Goal: Task Accomplishment & Management: Complete application form

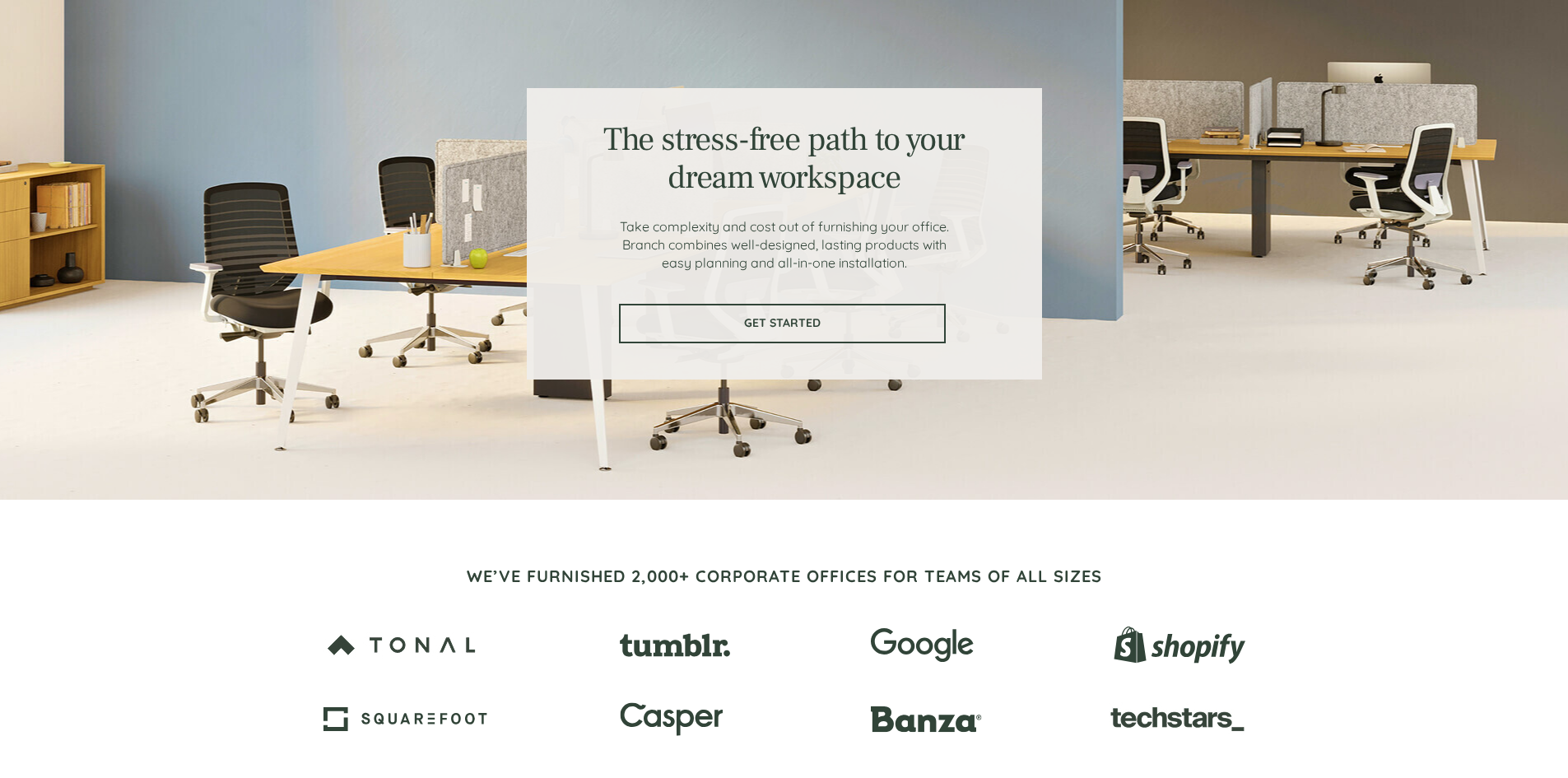
click at [783, 326] on span "GET STARTED" at bounding box center [782, 323] width 324 height 14
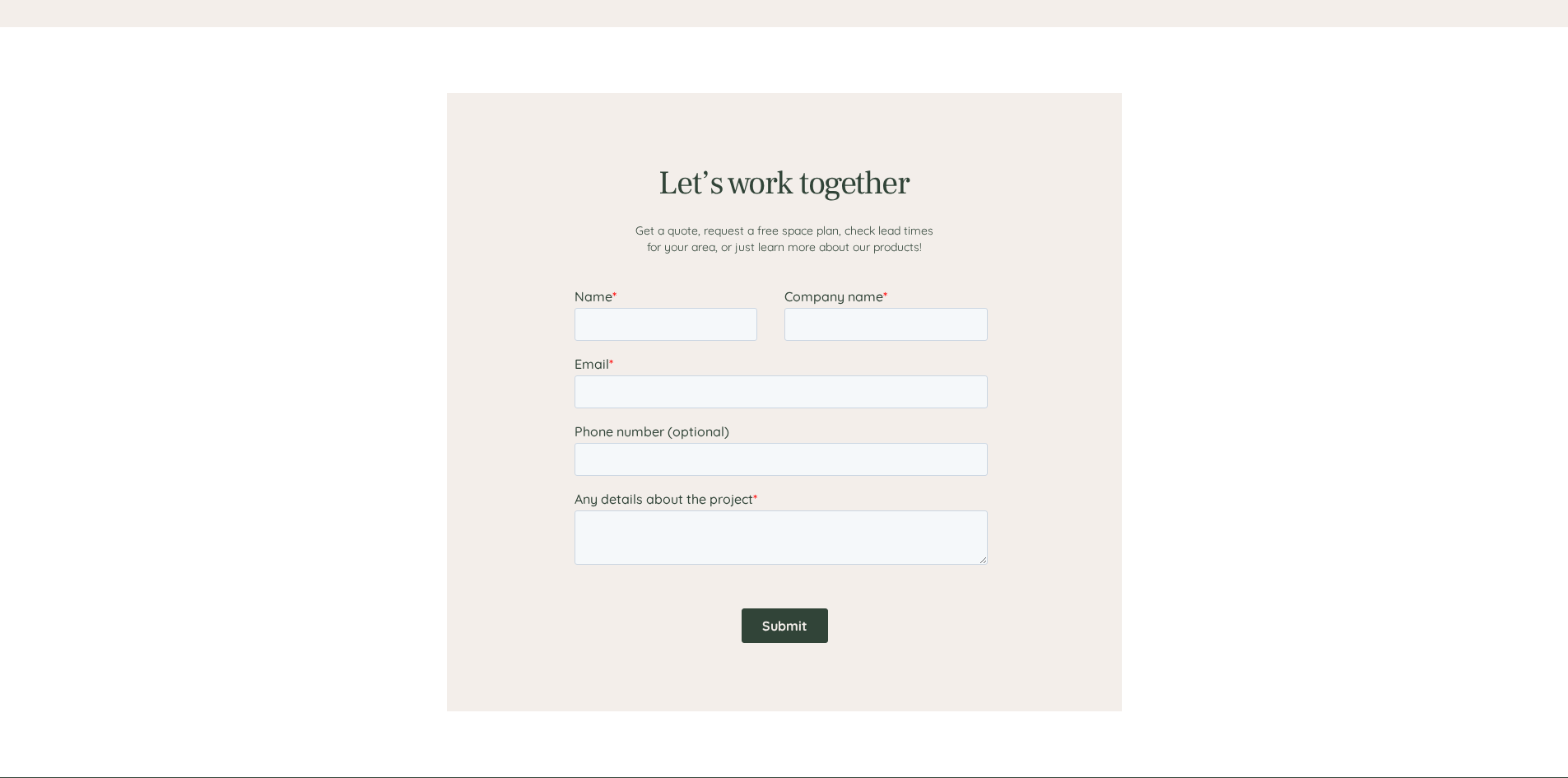
scroll to position [1277, 0]
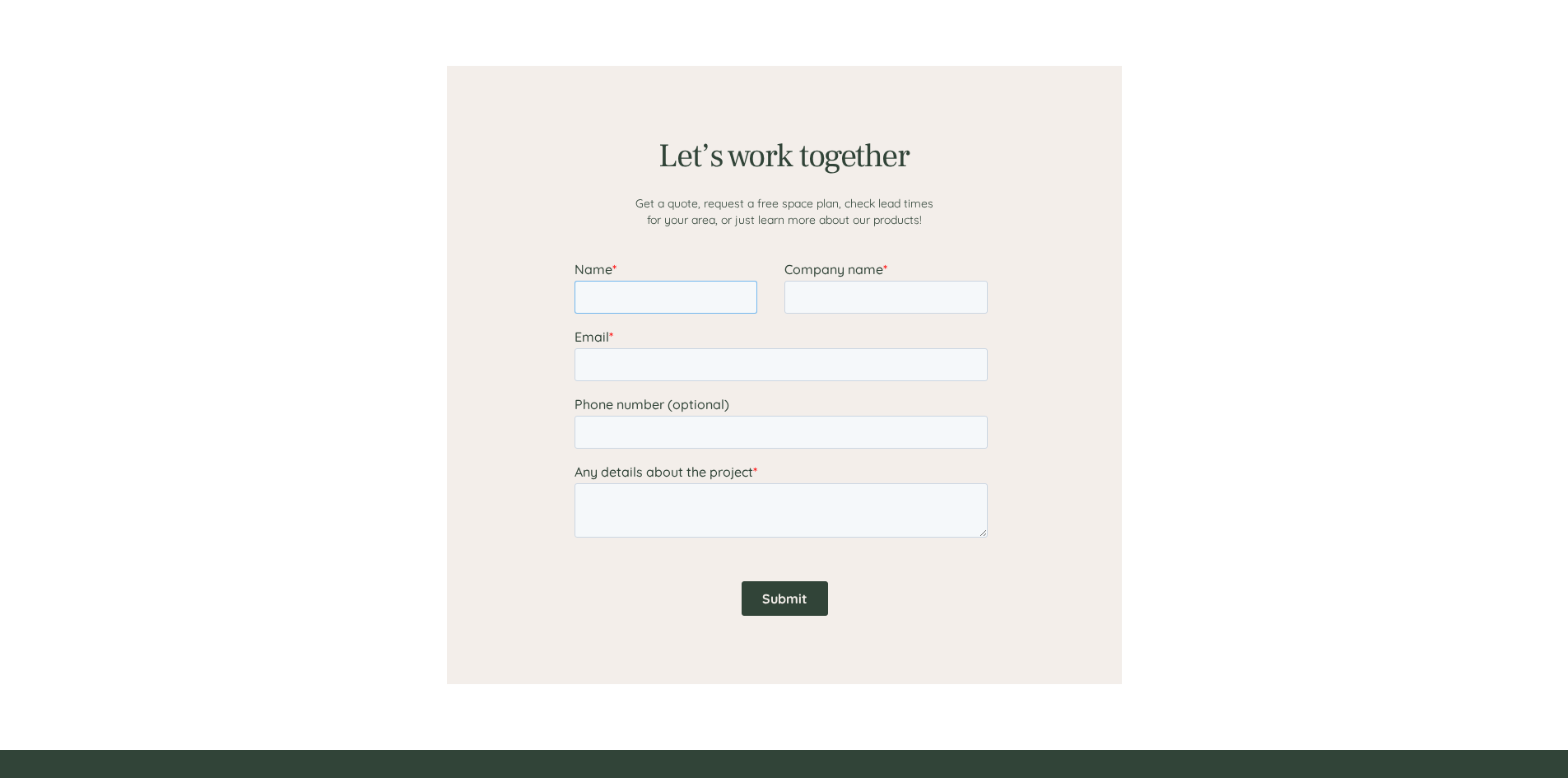
click at [651, 305] on input "Name *" at bounding box center [664, 297] width 183 height 33
type input "Hibaq"
type input "[EMAIL_ADDRESS][DOMAIN_NAME]"
type input "17435577743"
click at [882, 292] on input "Company name *" at bounding box center [885, 297] width 204 height 33
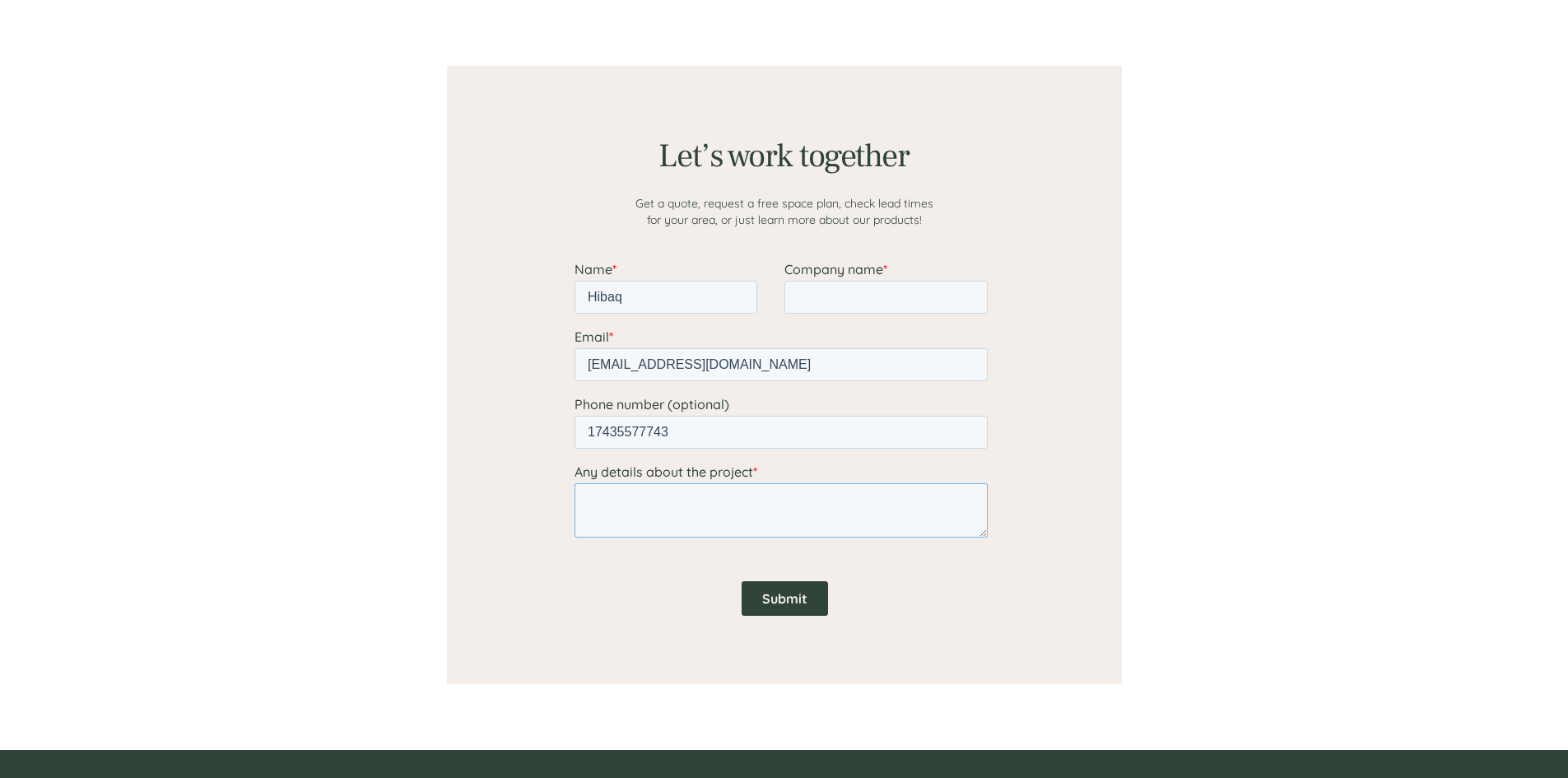
click at [605, 496] on div "Any details about the project *" at bounding box center [783, 500] width 419 height 74
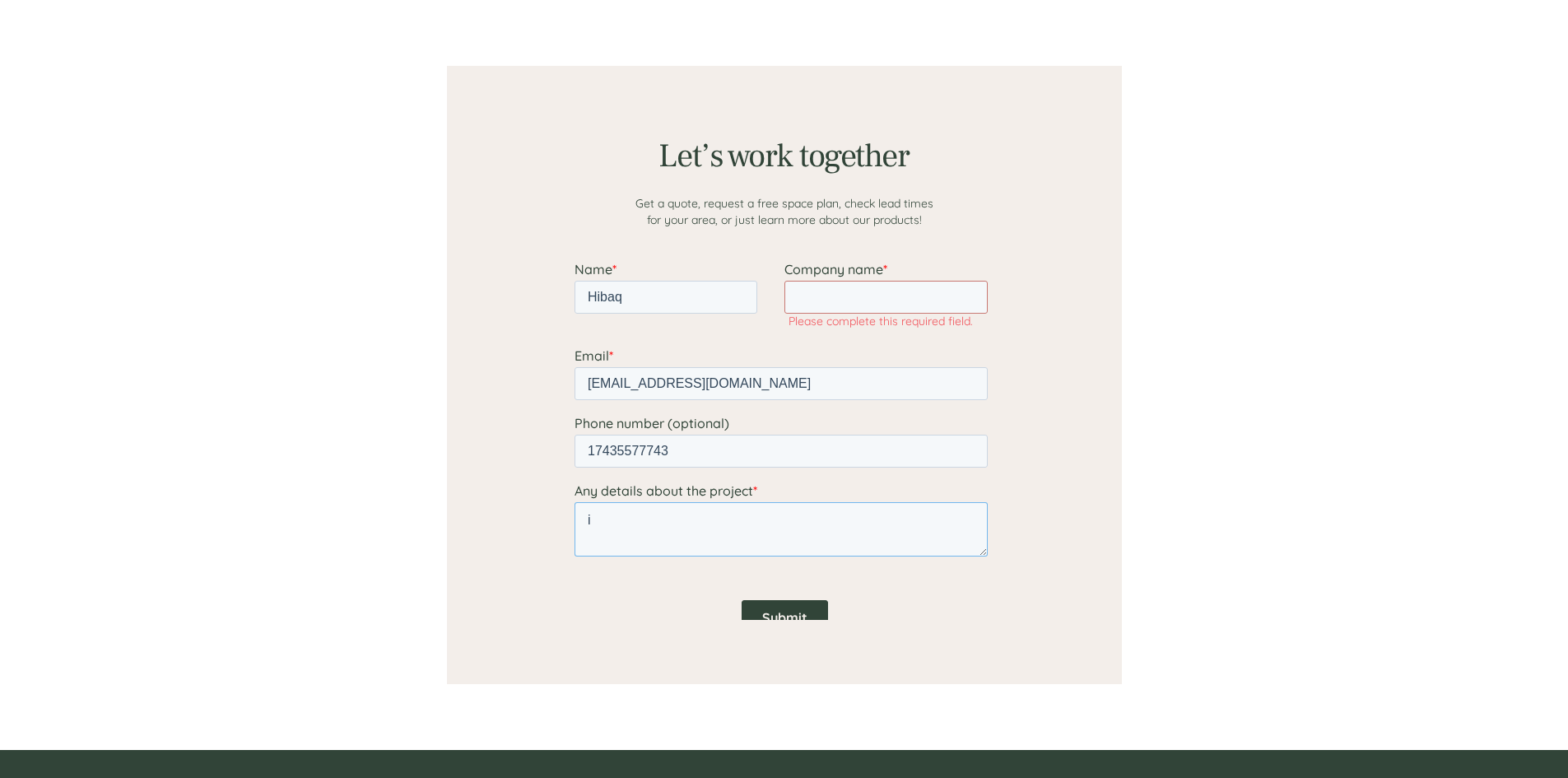
type textarea "i"
drag, startPoint x: 680, startPoint y: 512, endPoint x: 677, endPoint y: 527, distance: 15.3
click at [672, 527] on textarea "I would like to ceart a f" at bounding box center [780, 529] width 413 height 54
click at [730, 516] on textarea "I would like to ceart a f" at bounding box center [780, 529] width 413 height 54
click at [739, 519] on textarea "I would like to caret a f" at bounding box center [780, 529] width 413 height 54
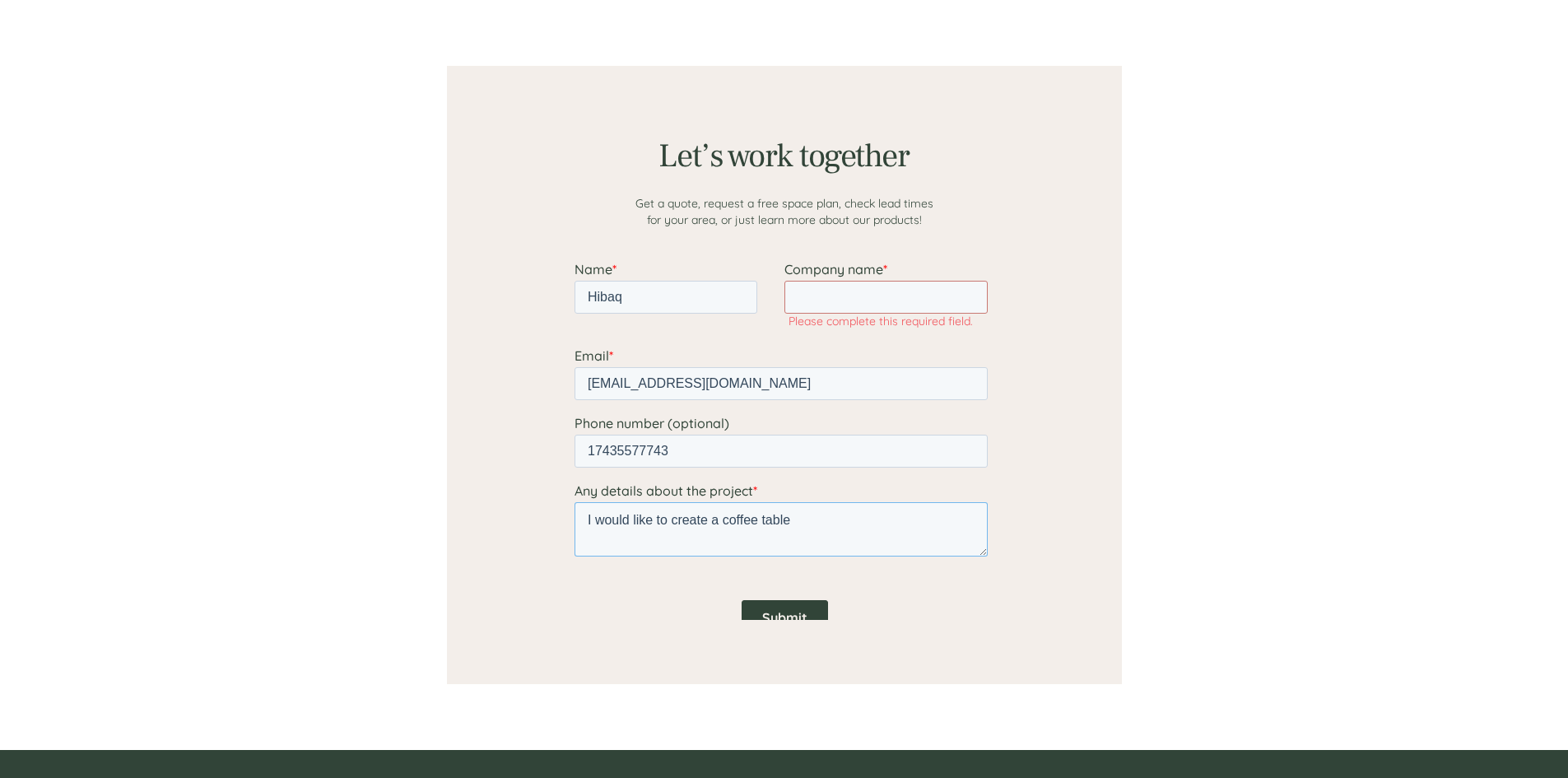
click at [801, 521] on textarea "I would like to create a coffee table" at bounding box center [780, 529] width 413 height 54
click at [913, 519] on textarea "I would like to create a coffee table inspired by the land" at bounding box center [780, 529] width 413 height 54
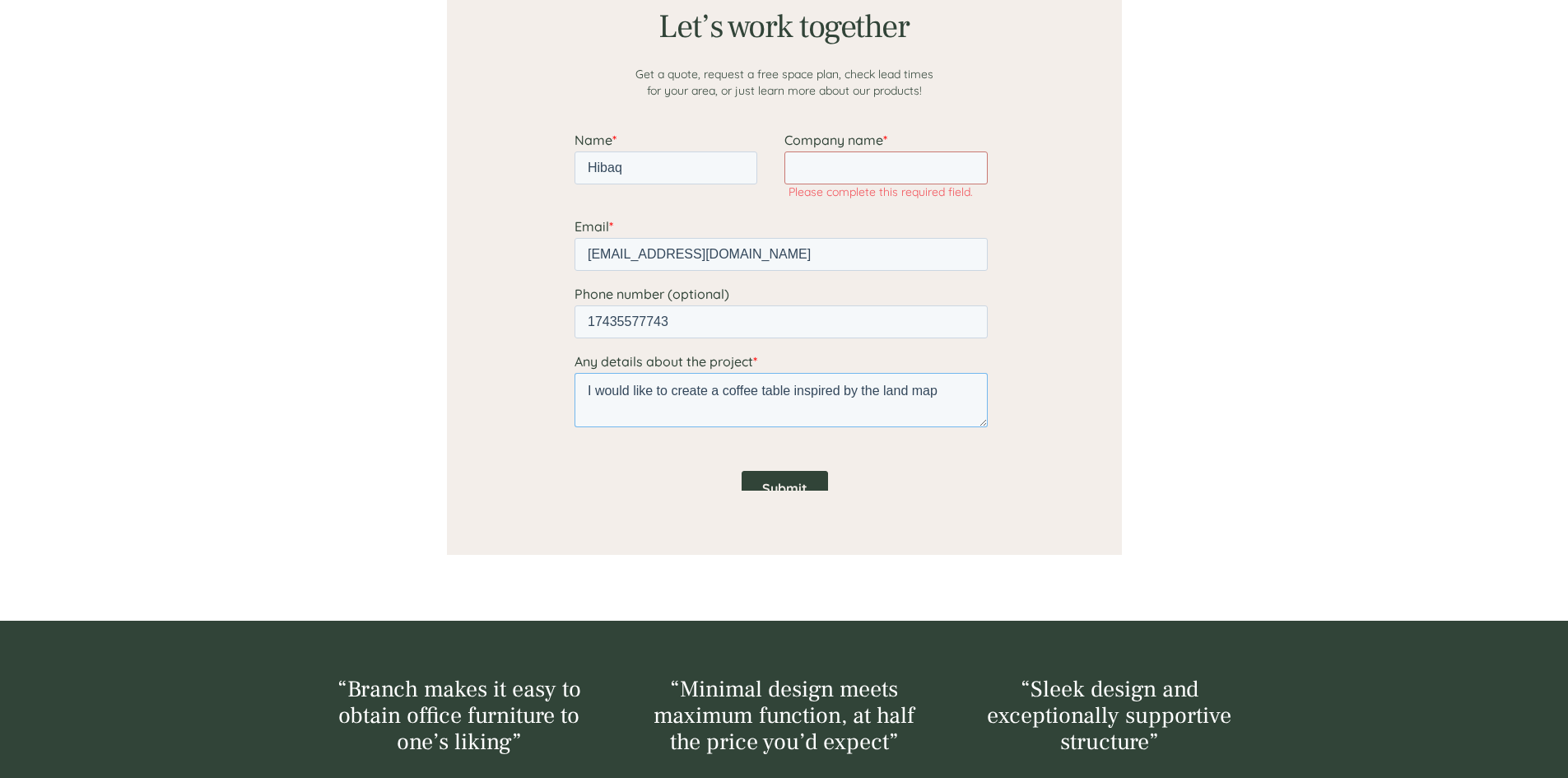
scroll to position [1359, 0]
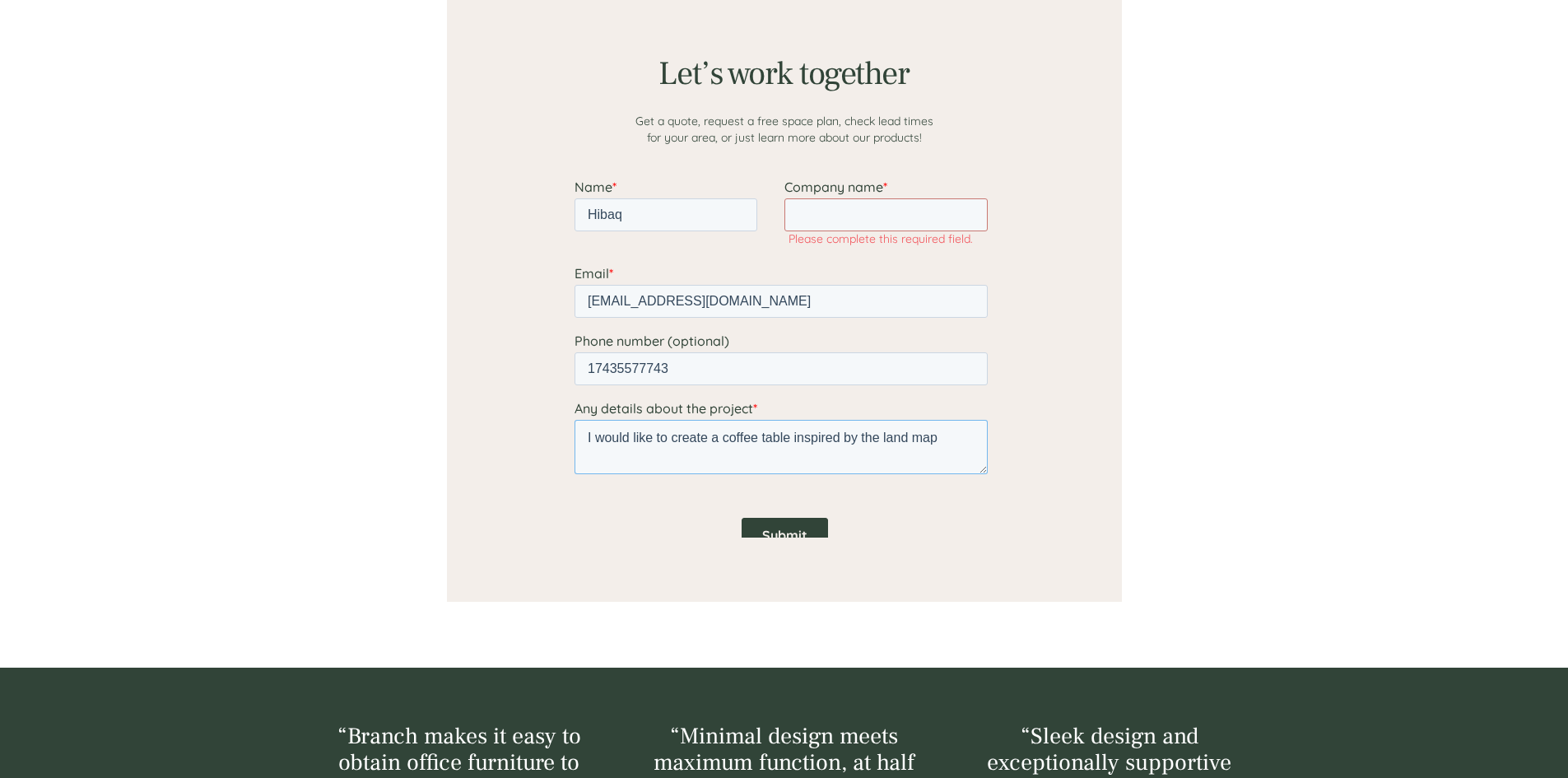
type textarea "I would like to create a coffee table inspired by the land map"
click at [789, 533] on input "Submit" at bounding box center [784, 534] width 87 height 35
click at [832, 213] on input "Company name *" at bounding box center [885, 215] width 204 height 33
paste input "• Dhul & [PERSON_NAME]"
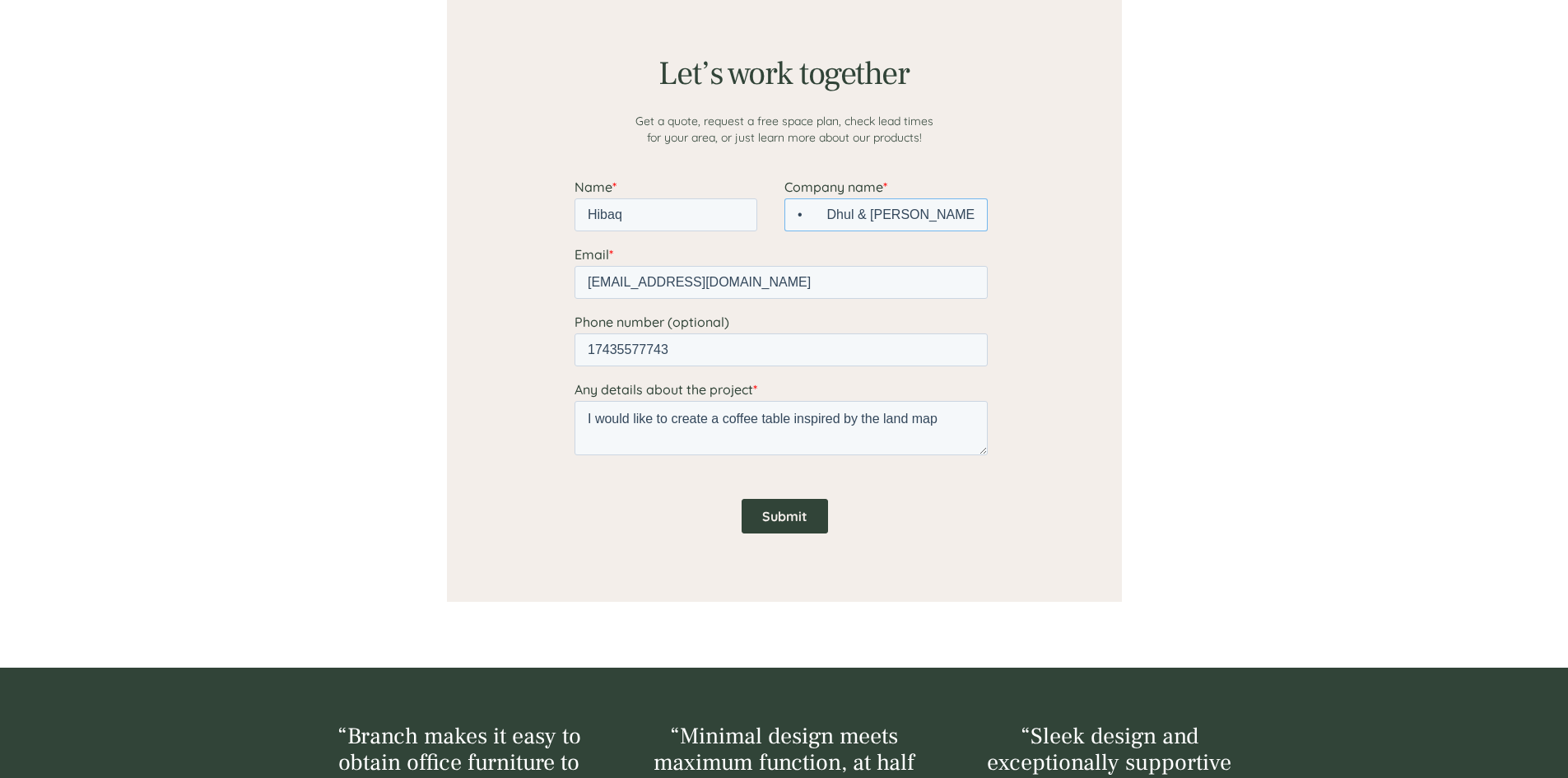
drag, startPoint x: 814, startPoint y: 213, endPoint x: 744, endPoint y: 213, distance: 70.0
click at [744, 213] on fieldset "Name * Hibaq Company name * • Dhul & [PERSON_NAME]" at bounding box center [783, 213] width 419 height 68
type input "Dhul & Dhaqan"
click at [782, 516] on input "Submit" at bounding box center [784, 515] width 87 height 35
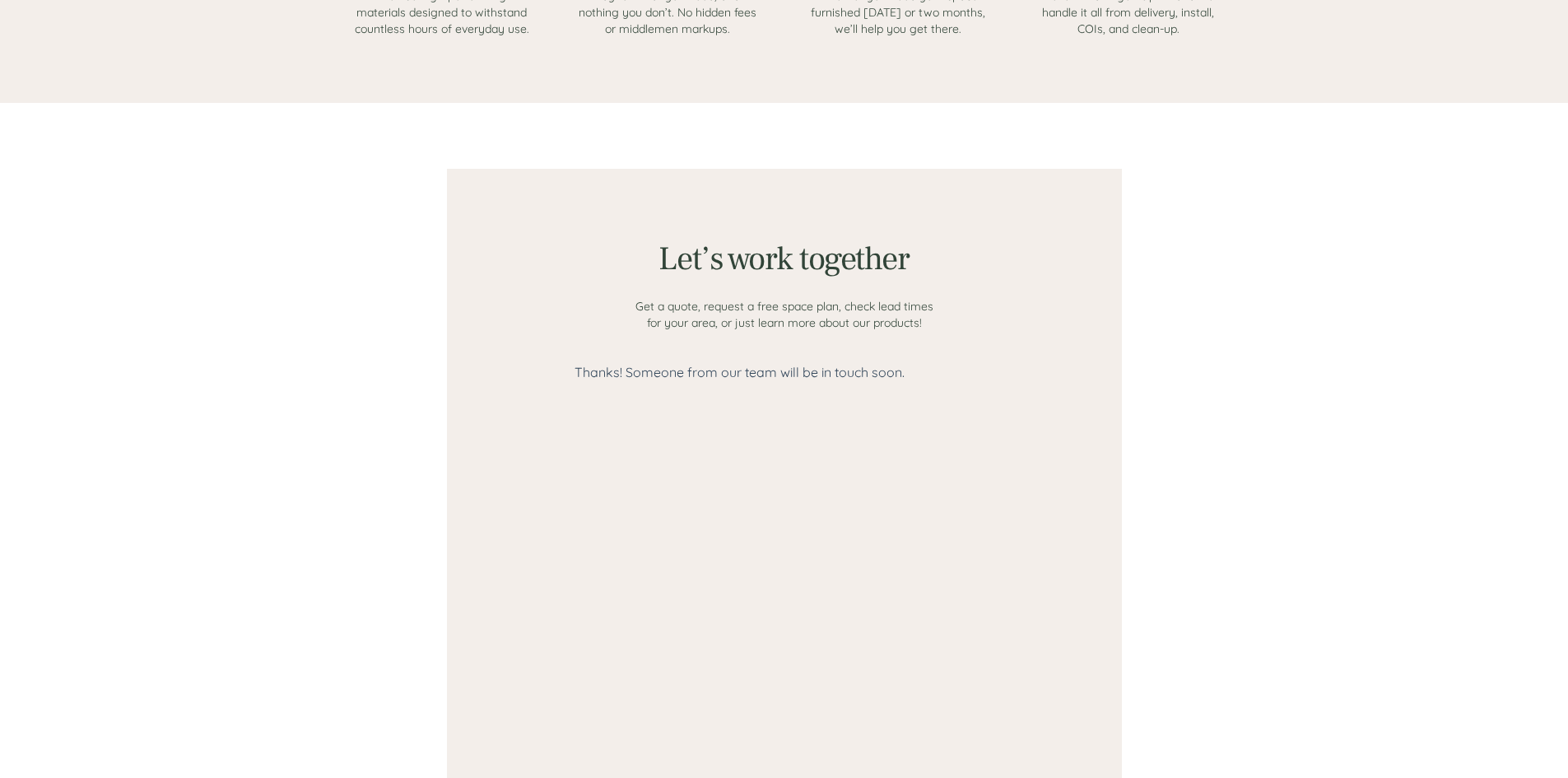
scroll to position [783, 0]
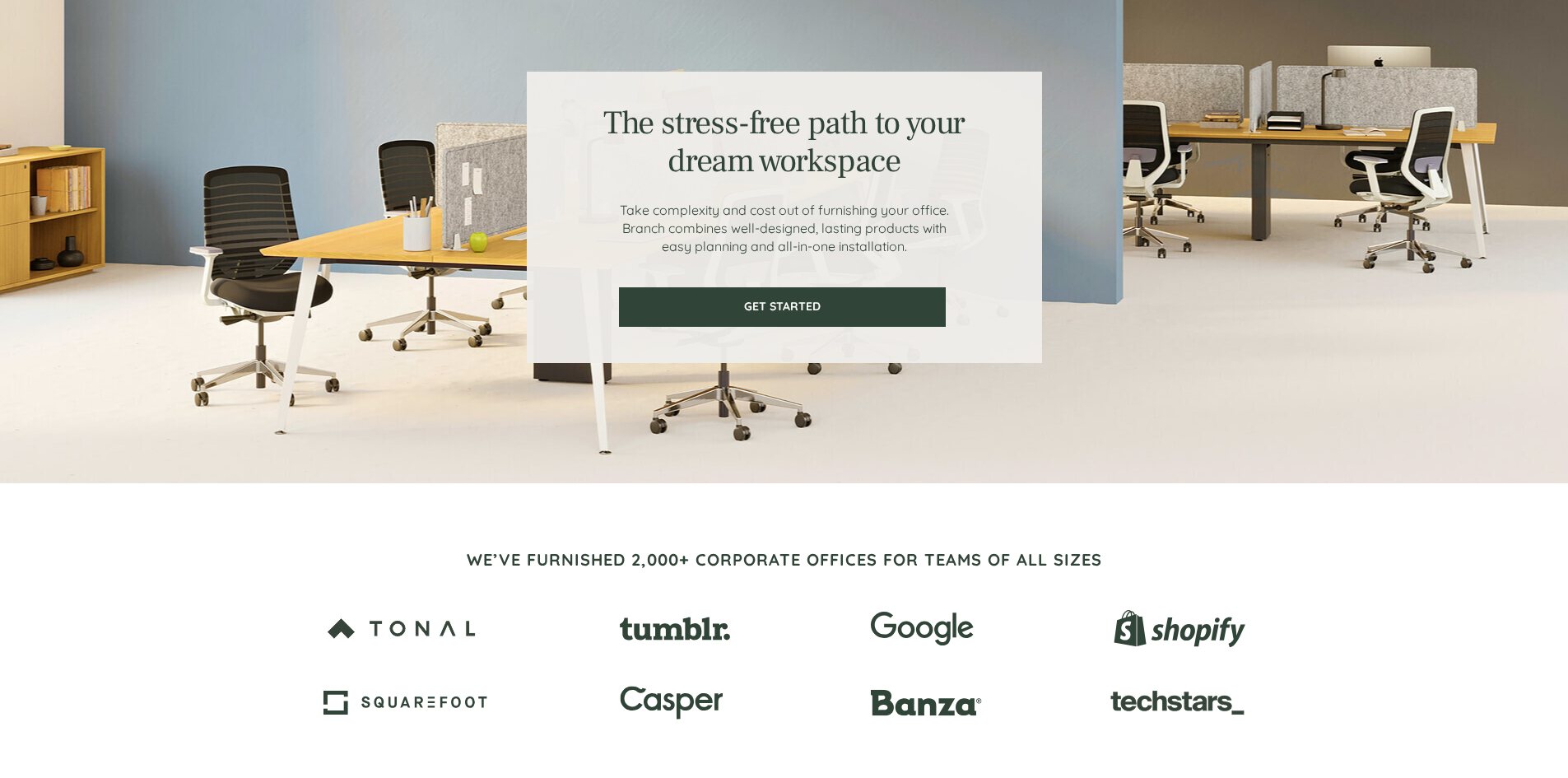
scroll to position [82, 0]
